Goal: Subscribe to service/newsletter: Subscribe to service/newsletter

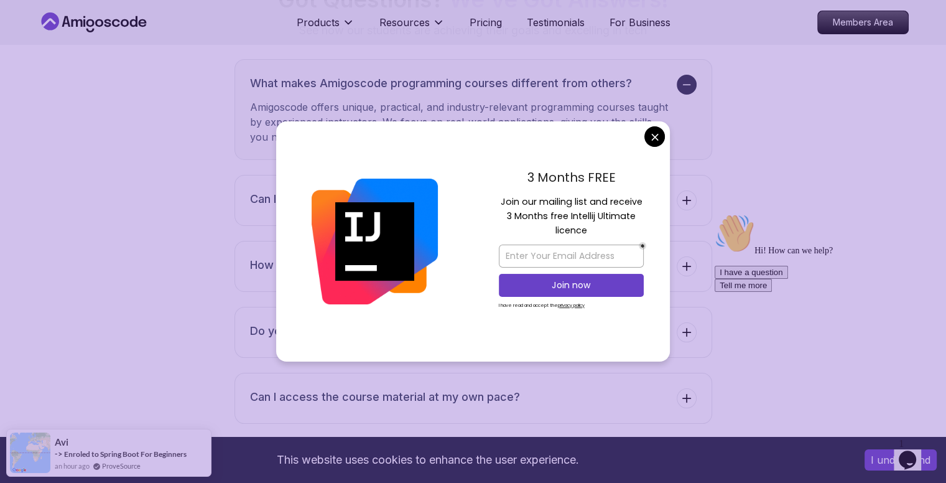
scroll to position [5040, 0]
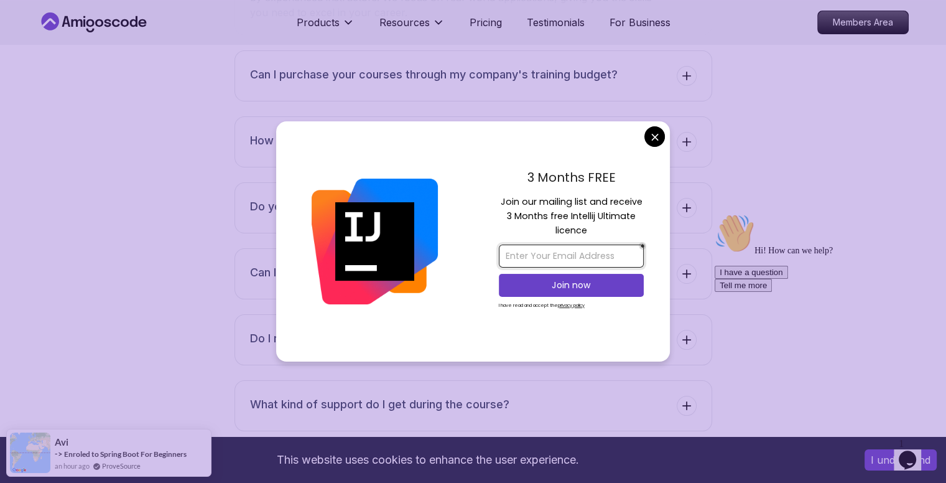
click at [553, 251] on input "email" at bounding box center [571, 256] width 145 height 23
type input "[EMAIL_ADDRESS][DOMAIN_NAME]"
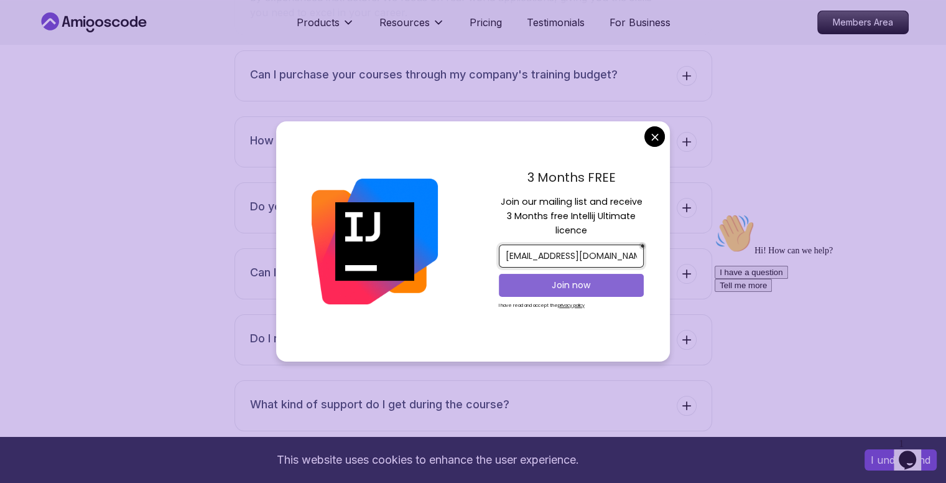
drag, startPoint x: 570, startPoint y: 289, endPoint x: 592, endPoint y: 283, distance: 23.2
click at [592, 283] on p "Join now" at bounding box center [572, 285] width 118 height 12
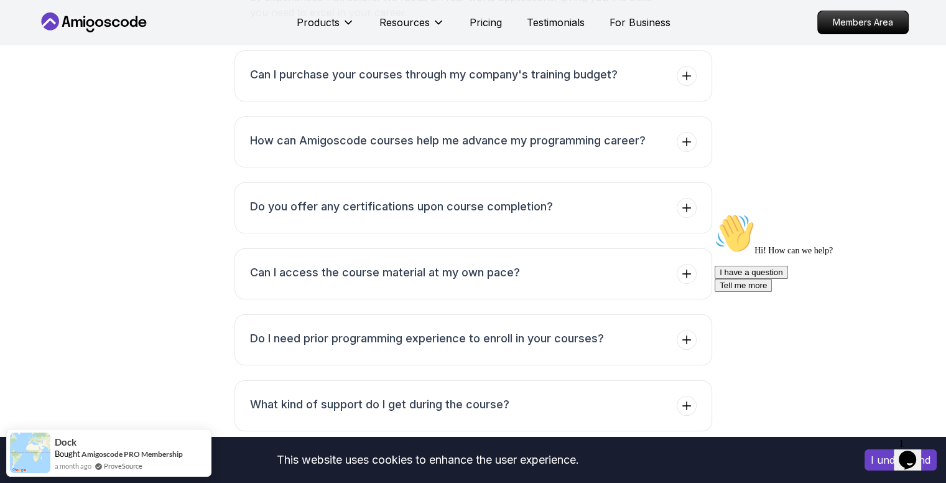
click at [78, 19] on icon at bounding box center [94, 22] width 112 height 20
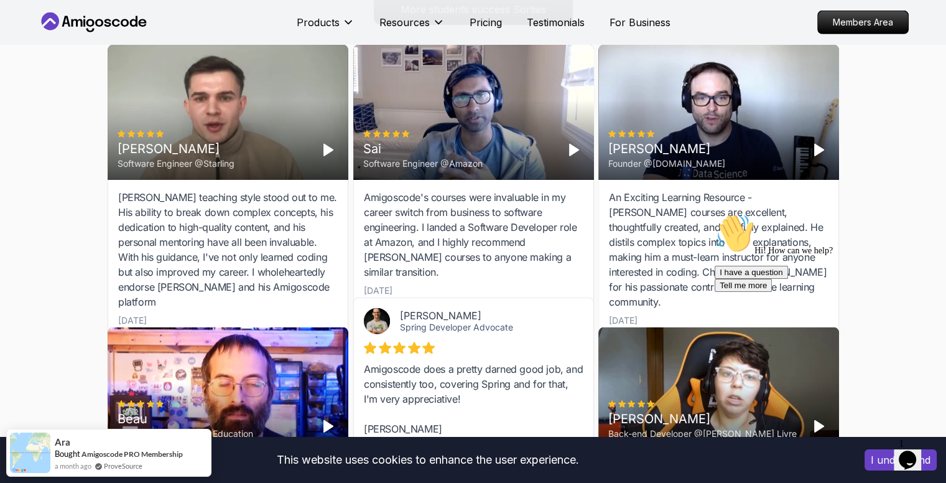
scroll to position [3858, 0]
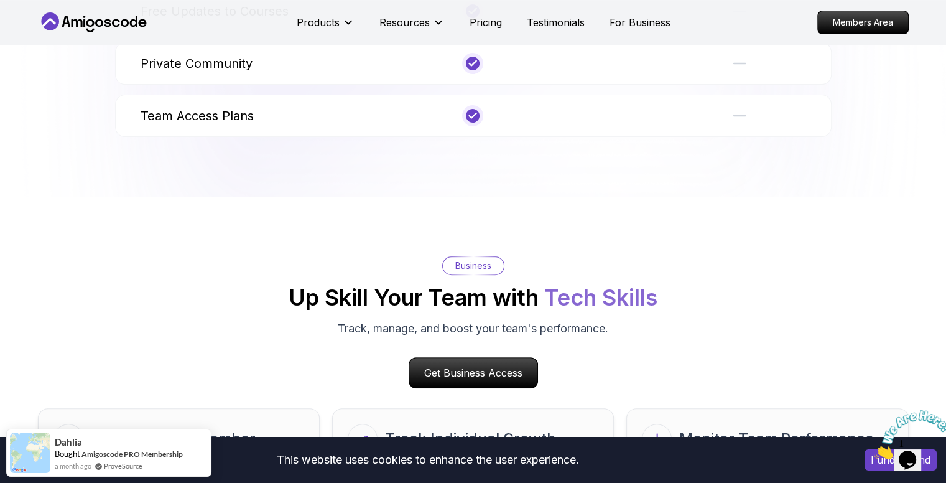
scroll to position [4930, 0]
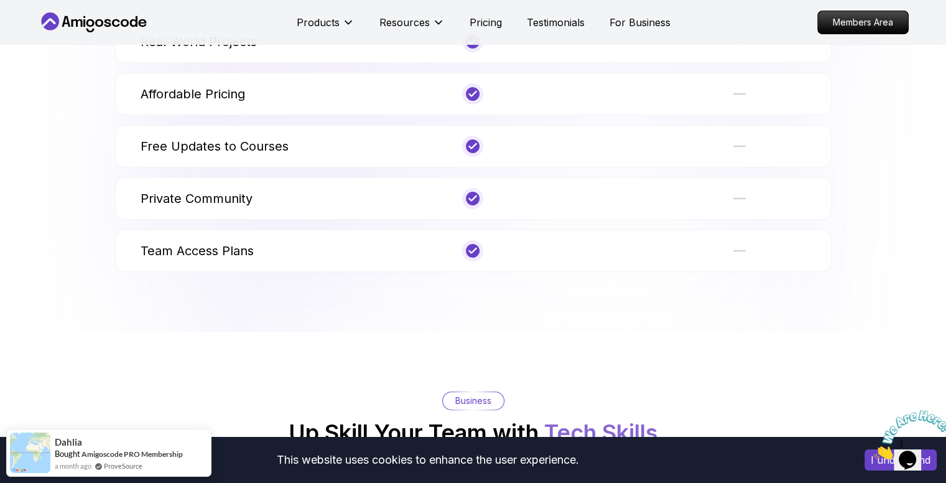
click at [103, 22] on icon at bounding box center [94, 22] width 112 height 20
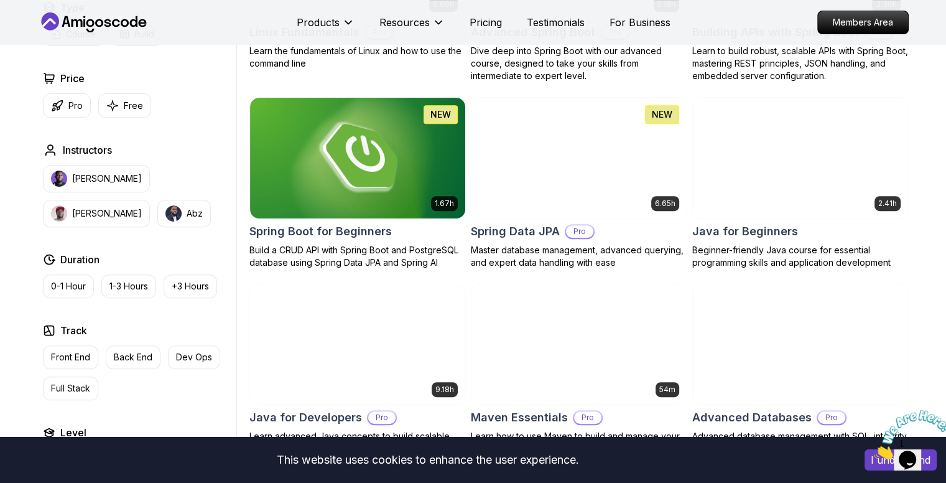
scroll to position [2060, 0]
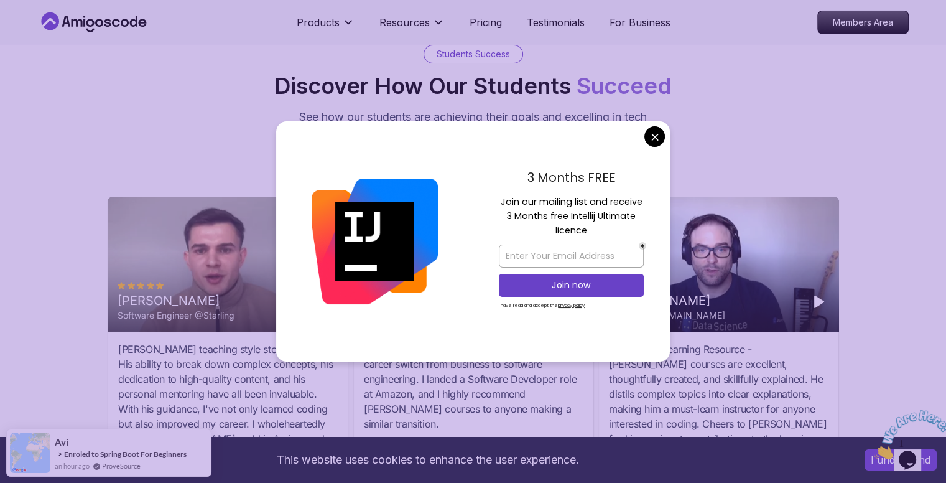
scroll to position [4169, 0]
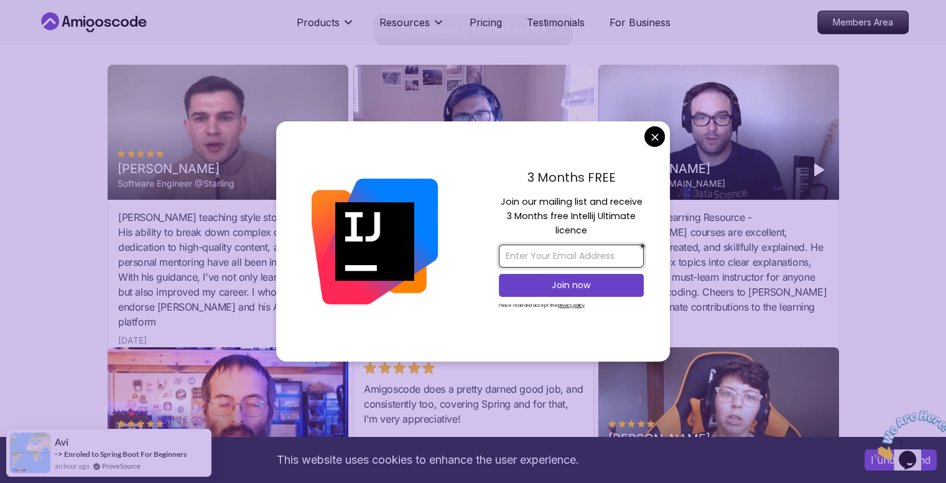
click at [521, 255] on input "email" at bounding box center [571, 256] width 145 height 23
type input "siyadsidu760@gamil.com"
click at [582, 254] on input "siyadsidu760@gamil.com" at bounding box center [571, 256] width 145 height 23
drag, startPoint x: 625, startPoint y: 259, endPoint x: 494, endPoint y: 253, distance: 131.5
click at [494, 253] on div "3 Months FREE Join our mailing list and receive 3 Months free Intellij Ultimate…" at bounding box center [571, 241] width 197 height 240
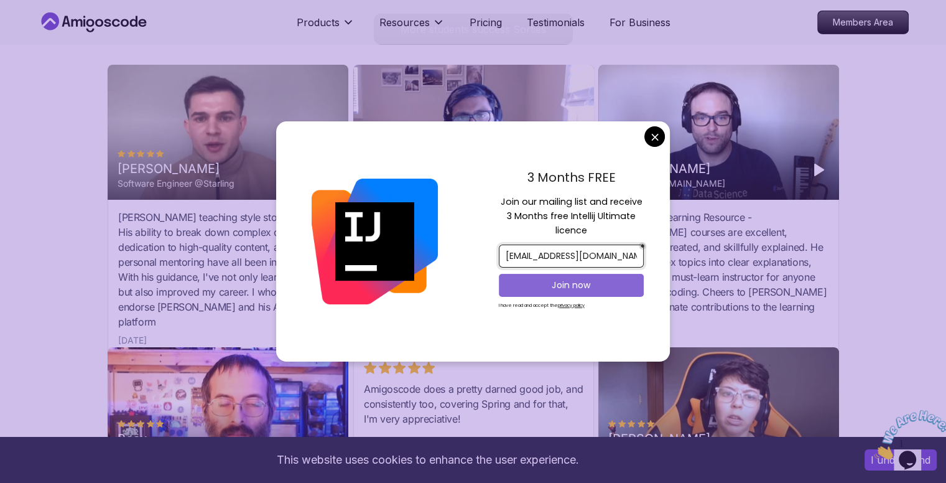
type input "siyadsidu760@gmail.com"
click at [556, 280] on p "Join now" at bounding box center [572, 285] width 118 height 12
